Goal: Task Accomplishment & Management: Use online tool/utility

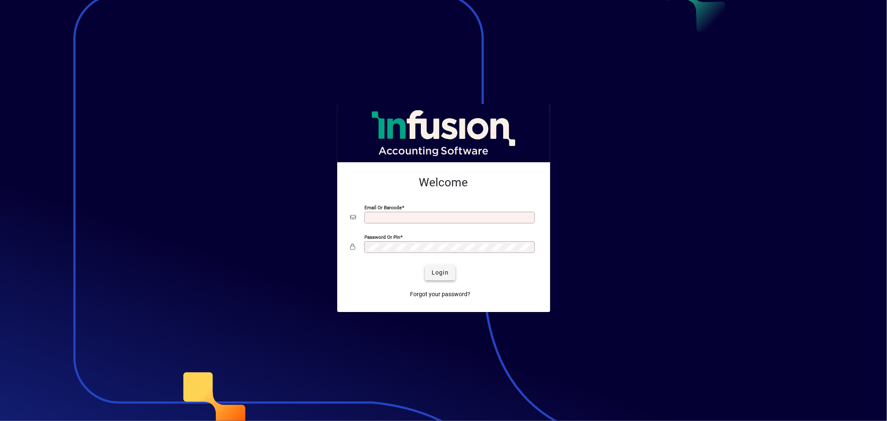
type input "**********"
drag, startPoint x: 448, startPoint y: 271, endPoint x: 443, endPoint y: 271, distance: 5.0
click at [446, 271] on span "Login" at bounding box center [439, 272] width 17 height 9
